Goal: Transaction & Acquisition: Purchase product/service

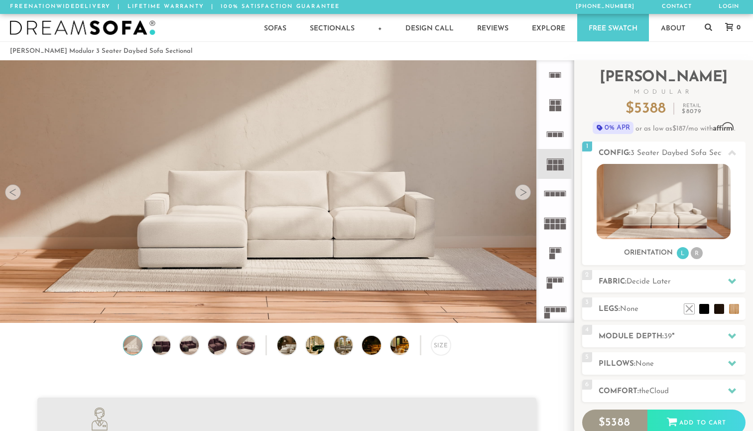
scroll to position [11059, 753]
click at [662, 279] on span "Decide Later" at bounding box center [648, 281] width 44 height 7
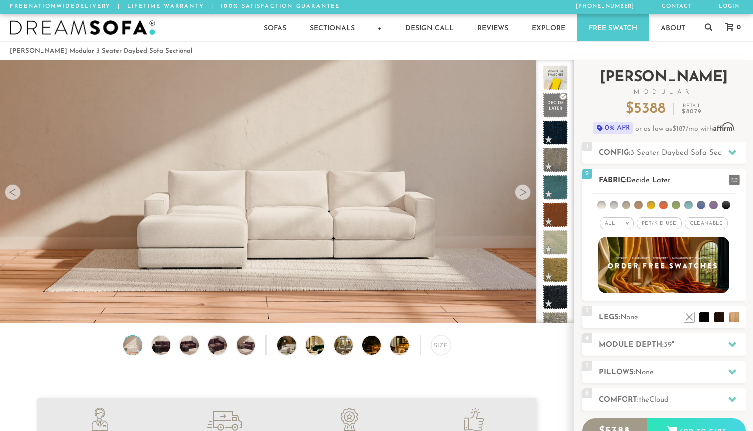
click at [672, 219] on span "Pet/Kid Use x" at bounding box center [659, 223] width 45 height 12
click at [708, 218] on span "Cleanable x" at bounding box center [709, 223] width 43 height 12
click at [690, 183] on h2 "Fabric: Decide Later" at bounding box center [671, 180] width 147 height 11
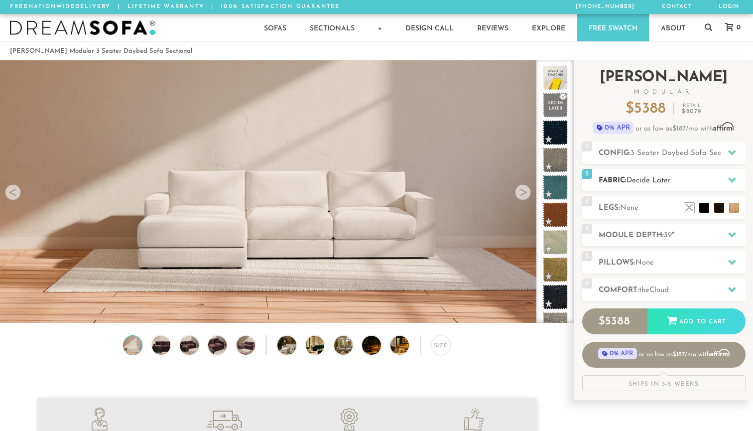
click at [687, 183] on h2 "Fabric: Decide Later" at bounding box center [671, 180] width 147 height 11
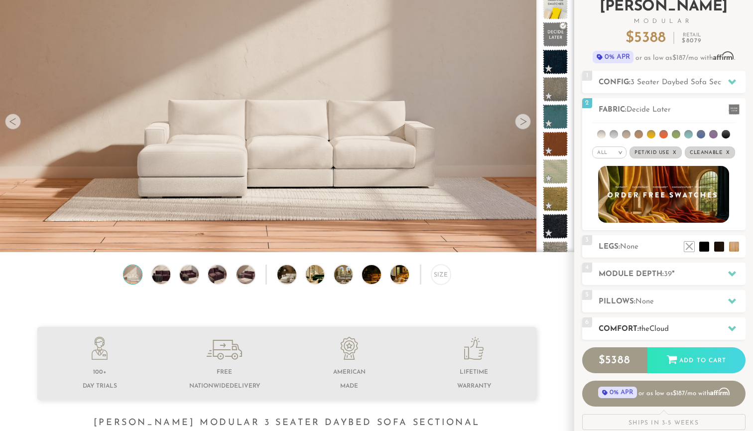
scroll to position [52, 0]
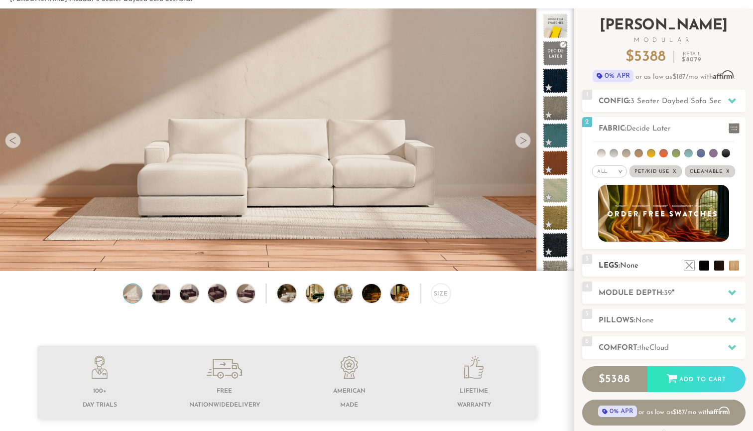
click at [663, 265] on h2 "Legs: None" at bounding box center [671, 265] width 147 height 11
click at [664, 263] on h2 "Legs: None" at bounding box center [671, 265] width 147 height 11
click at [681, 302] on div "4 Module Depth: 39 "" at bounding box center [663, 292] width 163 height 22
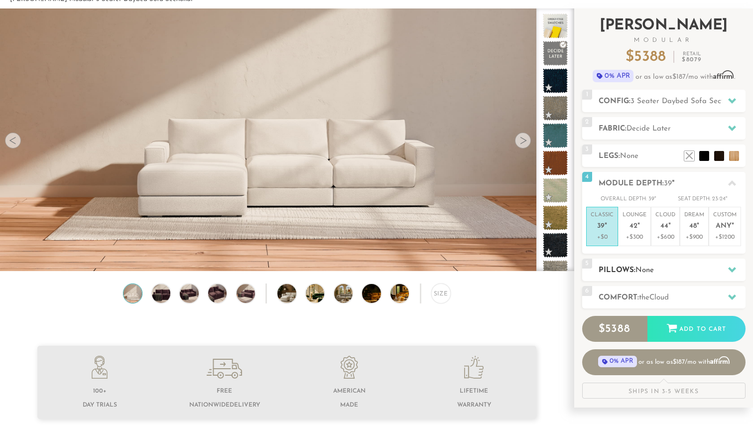
click at [678, 277] on div "5 Pillows: None" at bounding box center [663, 269] width 163 height 22
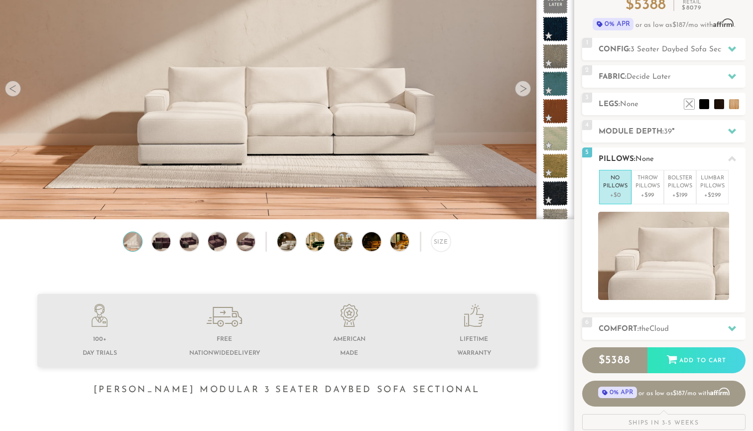
scroll to position [107, 0]
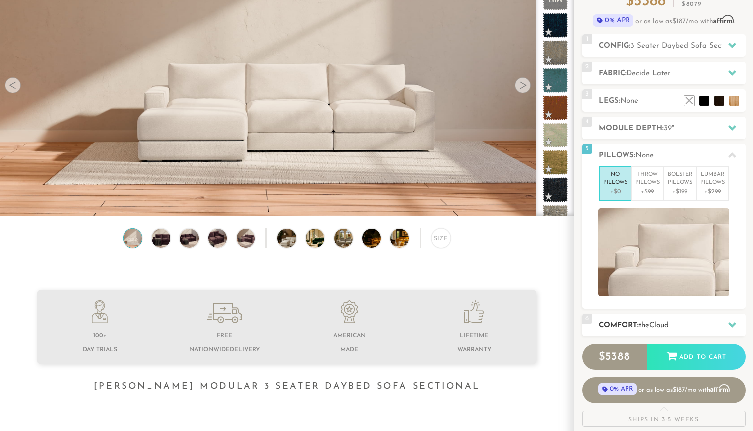
click at [687, 326] on h2 "Comfort: the Cloud" at bounding box center [671, 325] width 147 height 11
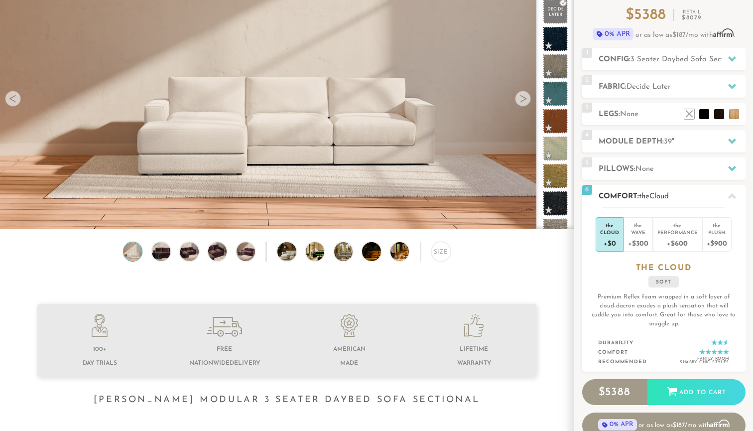
scroll to position [94, 0]
click at [700, 192] on h2 "Comfort: the Cloud" at bounding box center [671, 196] width 147 height 11
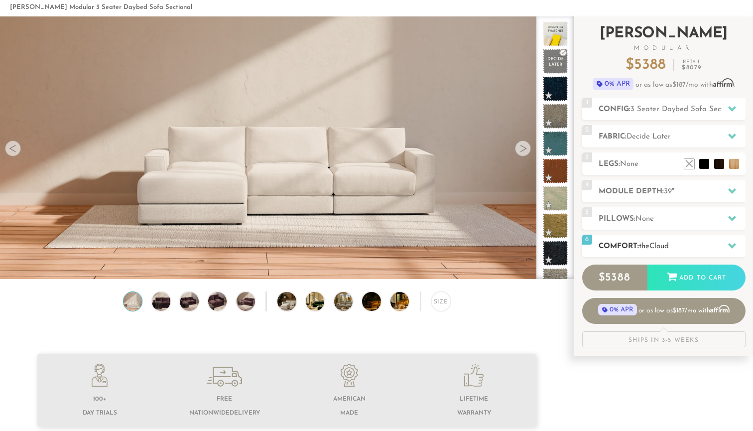
scroll to position [25, 0]
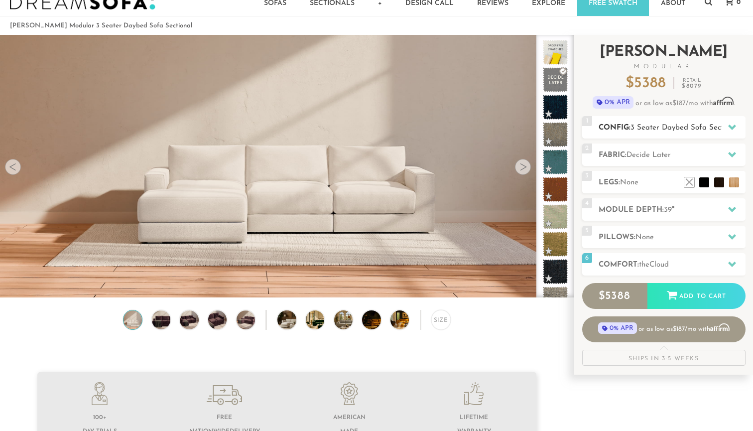
click at [702, 124] on span "3 Seater Daybed Sofa Sectional" at bounding box center [685, 127] width 110 height 7
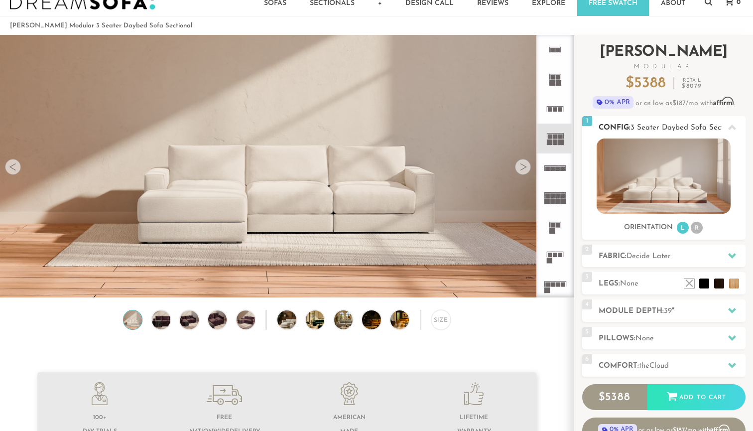
click at [694, 232] on li "R" at bounding box center [696, 228] width 12 height 12
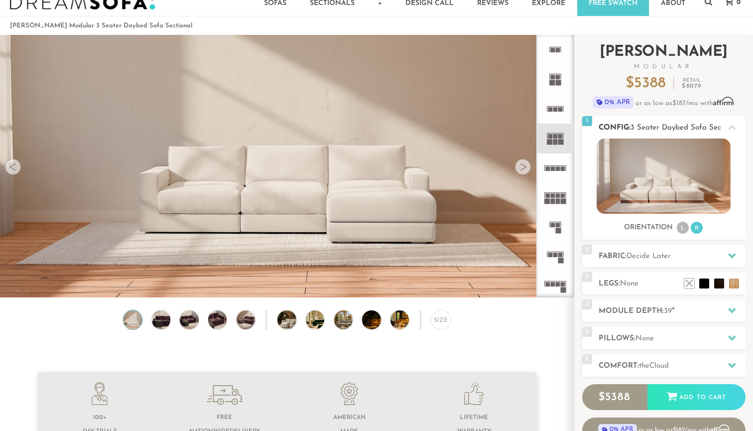
click at [684, 227] on li "L" at bounding box center [682, 228] width 12 height 12
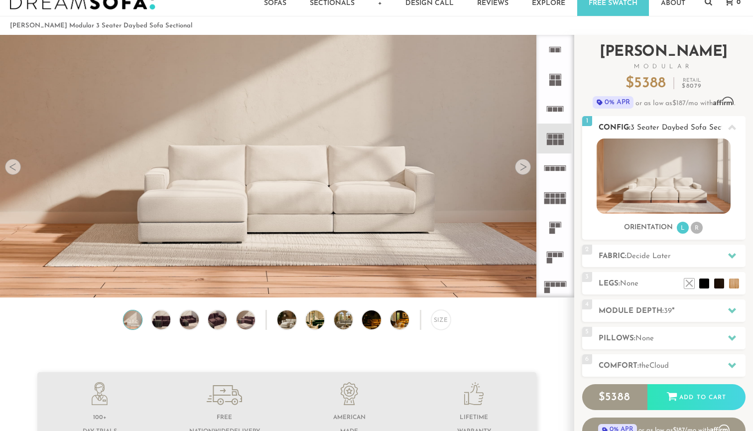
click at [700, 225] on li "R" at bounding box center [696, 228] width 12 height 12
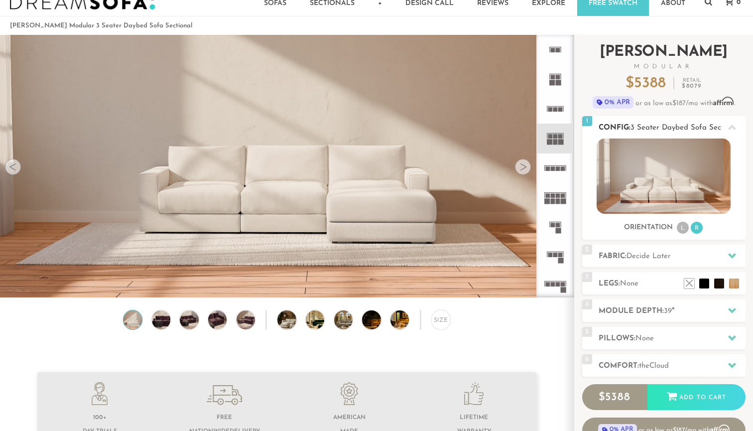
click at [731, 129] on icon at bounding box center [732, 127] width 8 height 8
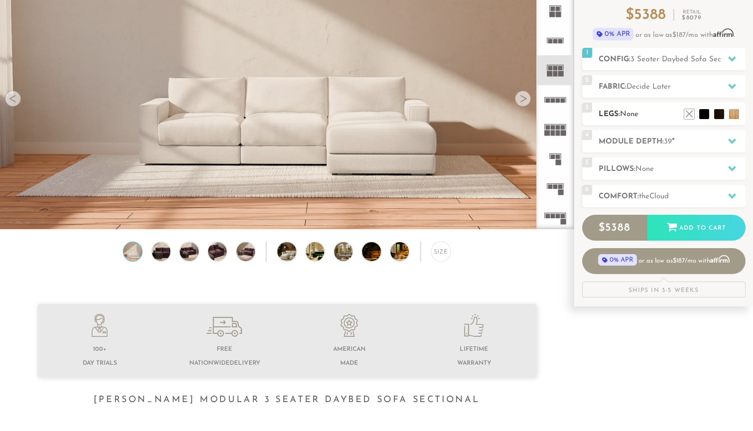
scroll to position [118, 0]
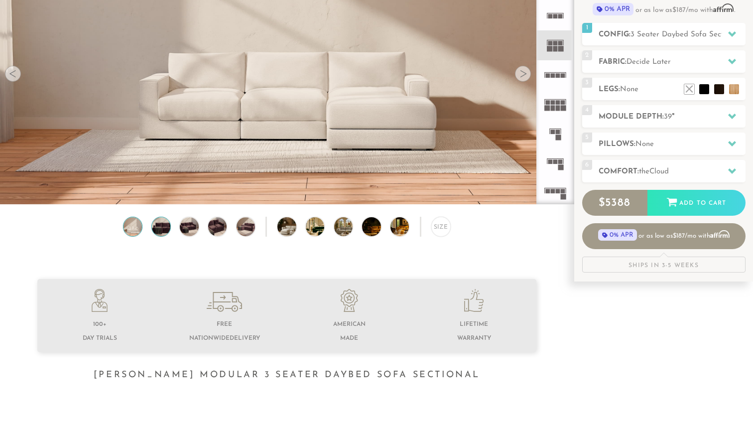
click at [164, 230] on img at bounding box center [161, 226] width 22 height 18
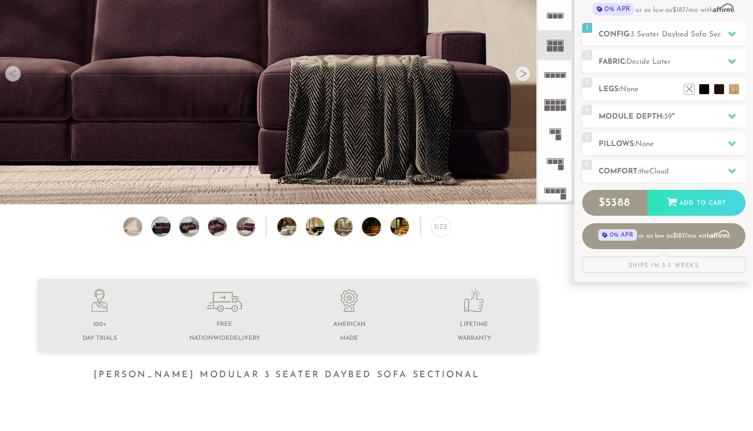
click at [183, 232] on img at bounding box center [189, 226] width 22 height 18
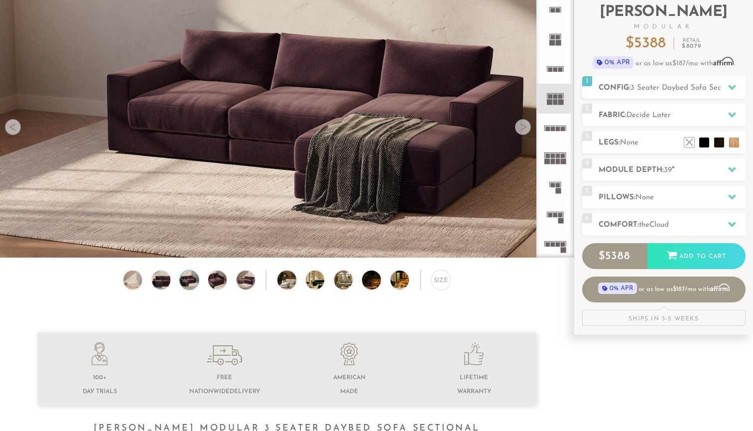
scroll to position [65, 0]
click at [217, 282] on img at bounding box center [217, 279] width 22 height 18
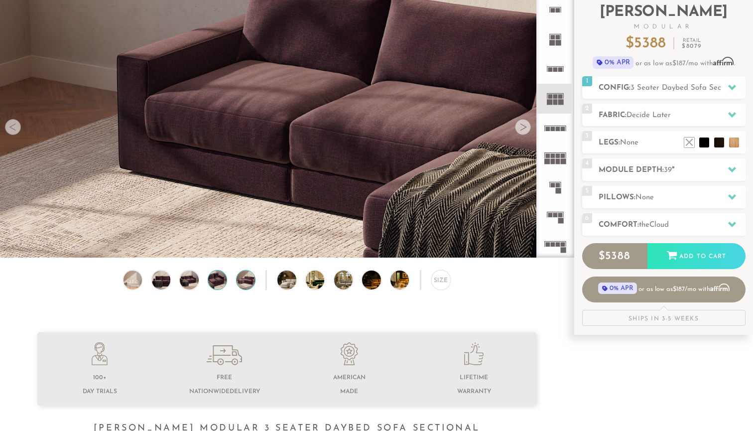
click at [241, 279] on img at bounding box center [245, 279] width 22 height 18
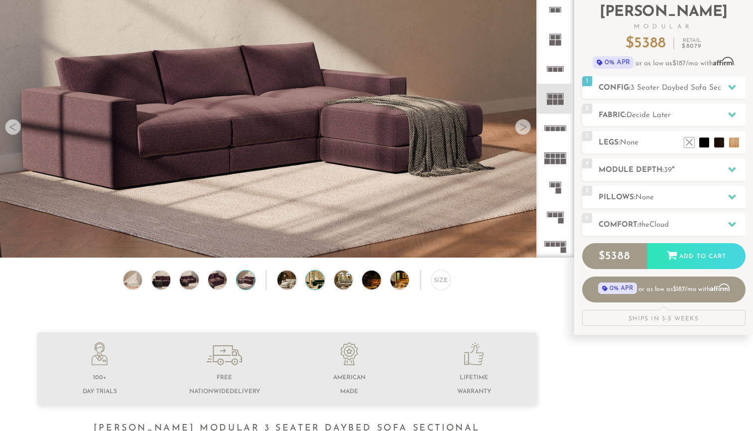
click at [314, 275] on img at bounding box center [322, 279] width 33 height 18
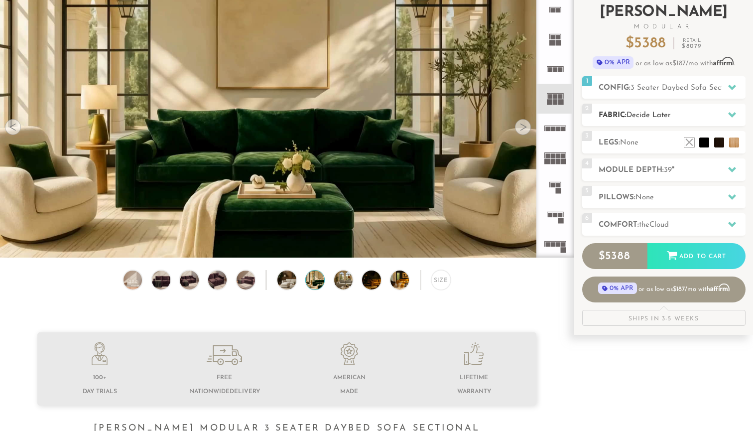
click at [691, 114] on h2 "Fabric: Decide Later" at bounding box center [671, 115] width 147 height 11
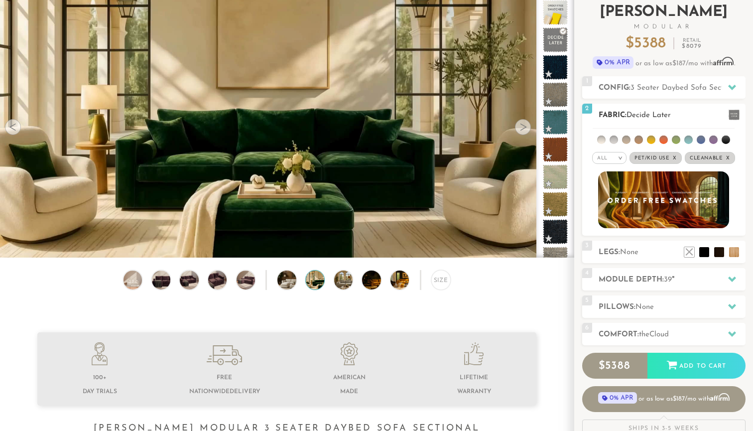
click at [677, 138] on li at bounding box center [676, 139] width 8 height 8
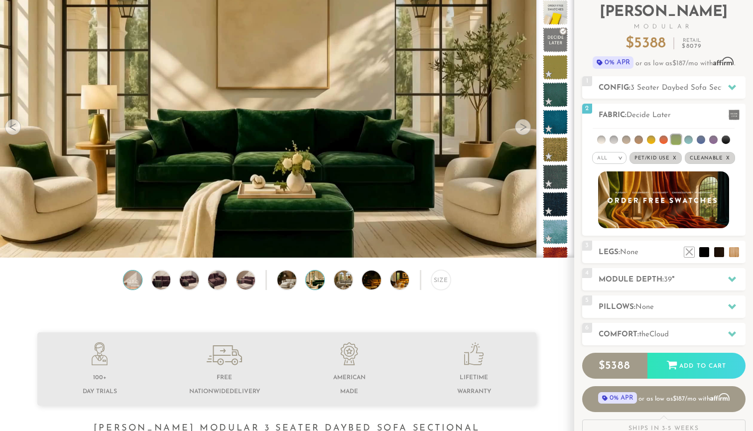
click at [132, 283] on img at bounding box center [132, 279] width 22 height 18
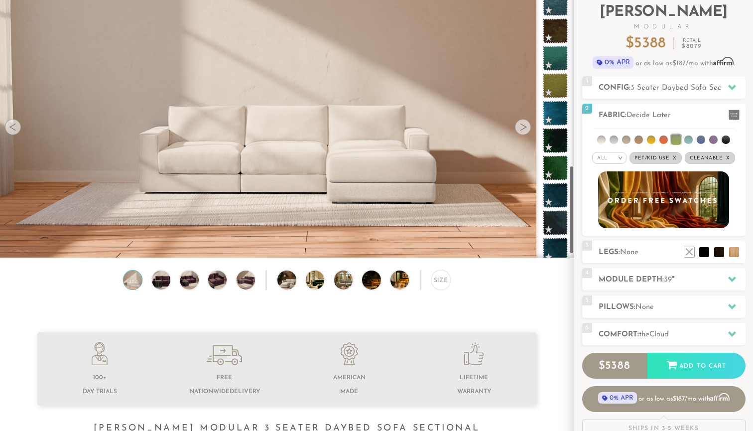
scroll to position [503, 0]
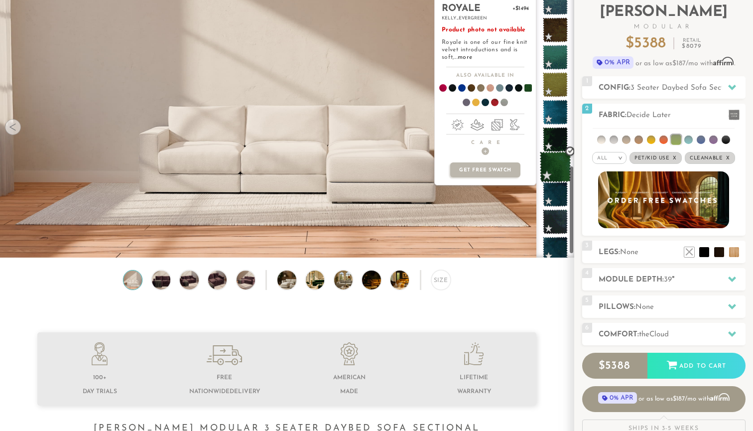
click at [550, 170] on span at bounding box center [555, 166] width 31 height 31
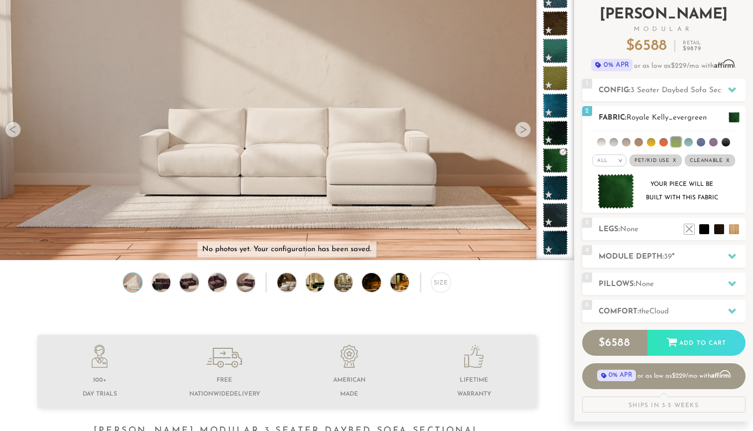
scroll to position [63, 0]
click at [702, 94] on h2 "Config: 3 Seater Daybed Sofa Sectional" at bounding box center [671, 90] width 147 height 11
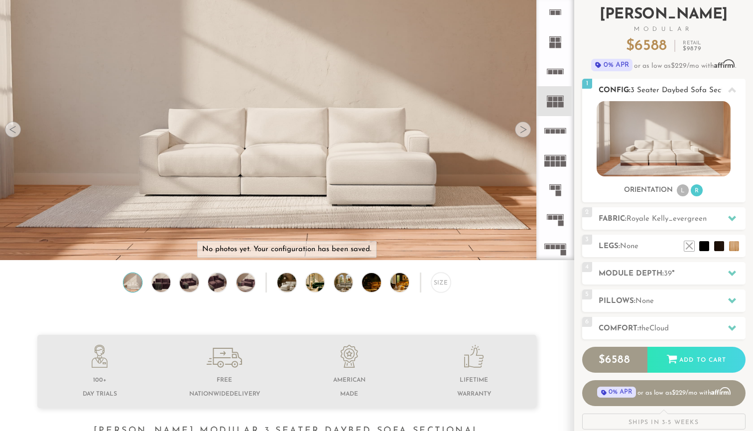
click at [701, 90] on span "3 Seater Daybed Sofa Sectional" at bounding box center [685, 90] width 110 height 7
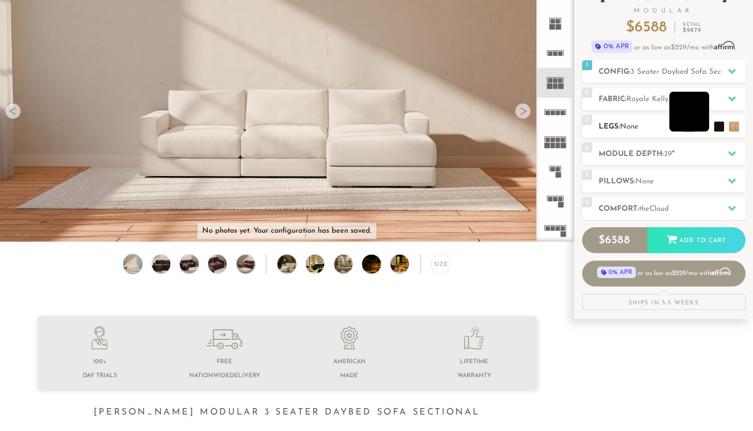
scroll to position [82, 0]
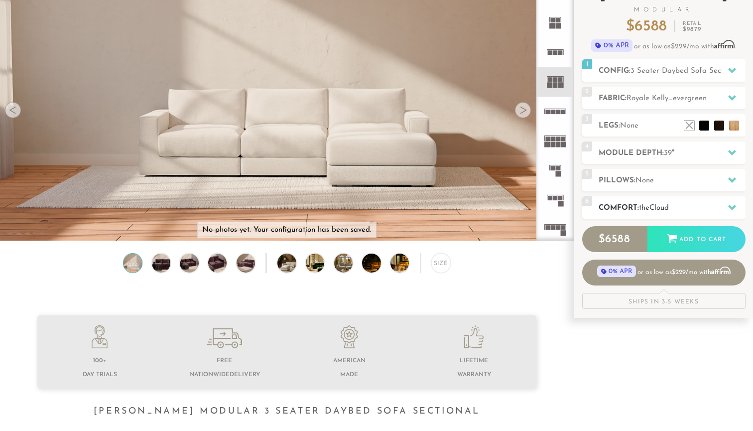
click at [708, 205] on h2 "Comfort: the Cloud" at bounding box center [671, 207] width 147 height 11
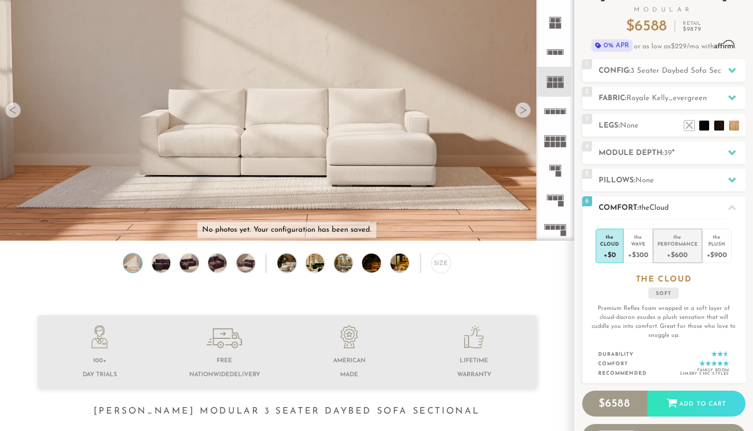
click at [667, 247] on div "+$600" at bounding box center [677, 254] width 40 height 14
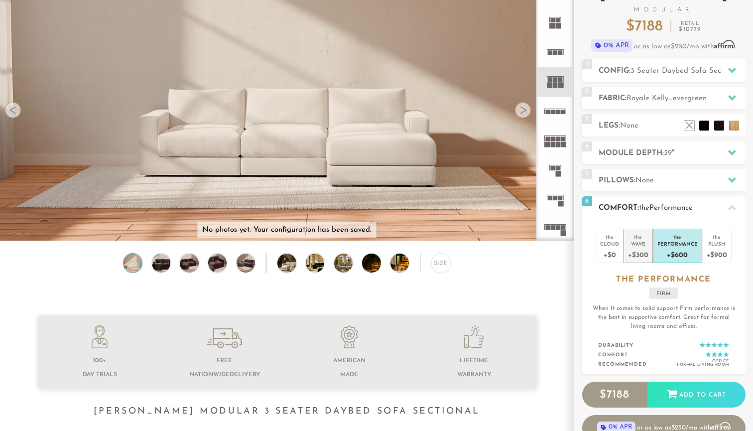
click at [643, 247] on div "+$300" at bounding box center [638, 254] width 20 height 14
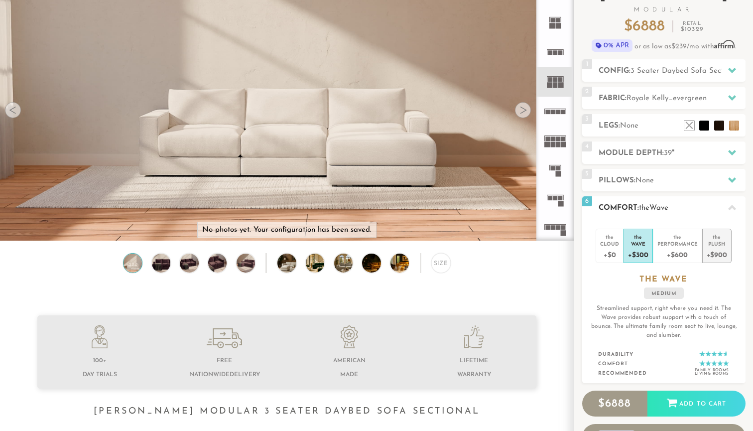
click at [714, 237] on div "the" at bounding box center [716, 235] width 20 height 10
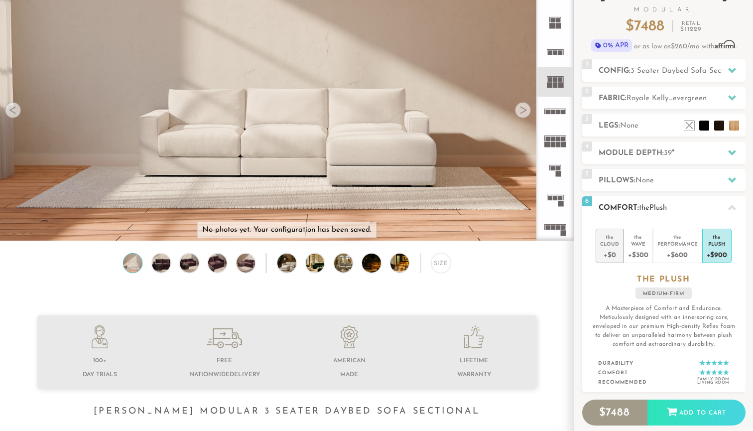
click at [608, 250] on div "+$0" at bounding box center [609, 254] width 19 height 14
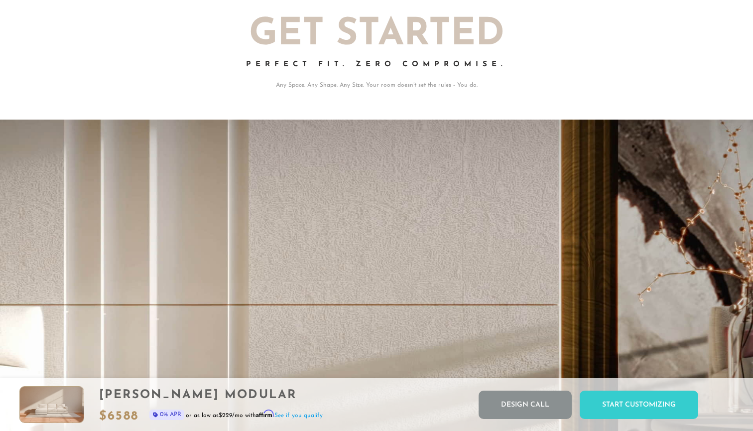
scroll to position [0, 0]
